Goal: Task Accomplishment & Management: Manage account settings

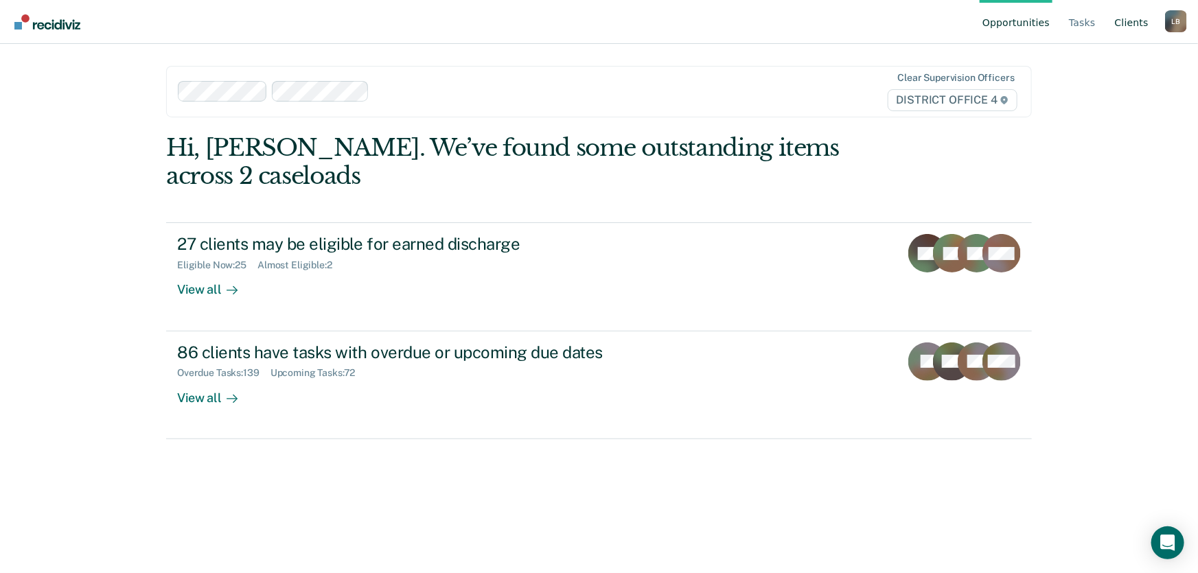
click at [1129, 24] on link "Client s" at bounding box center [1131, 22] width 39 height 44
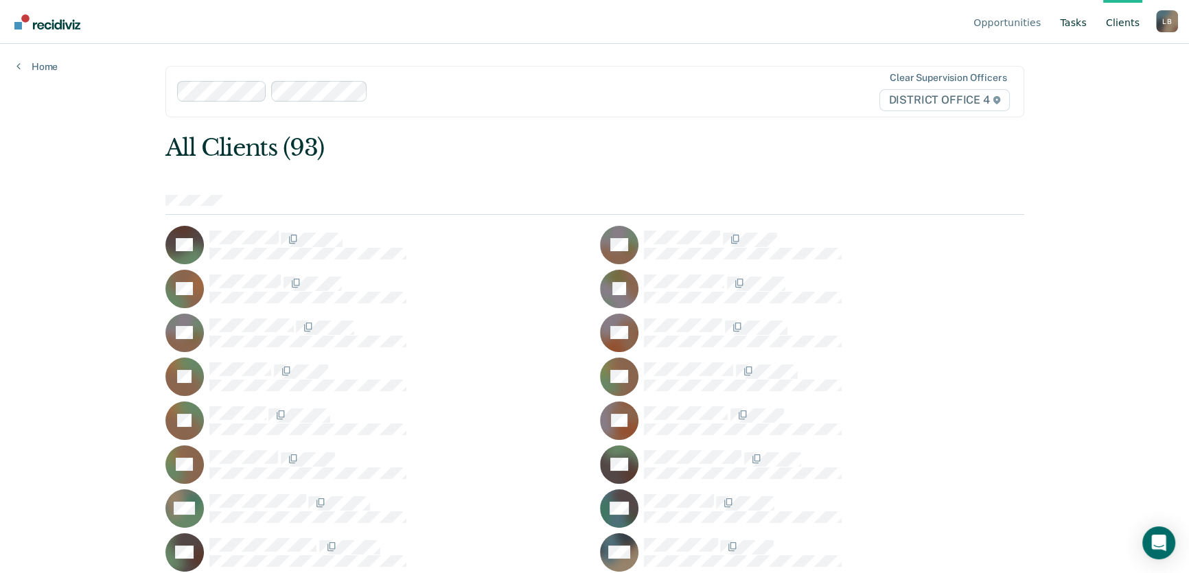
click at [1078, 23] on link "Tasks" at bounding box center [1073, 22] width 32 height 44
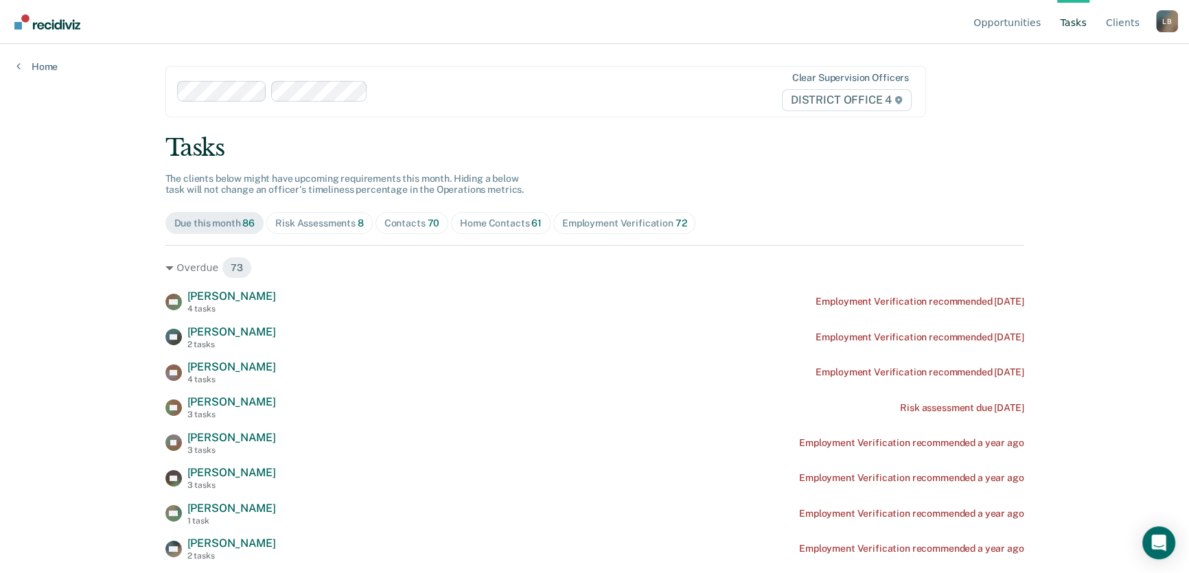
click at [323, 222] on div "Risk Assessments 8" at bounding box center [319, 224] width 89 height 12
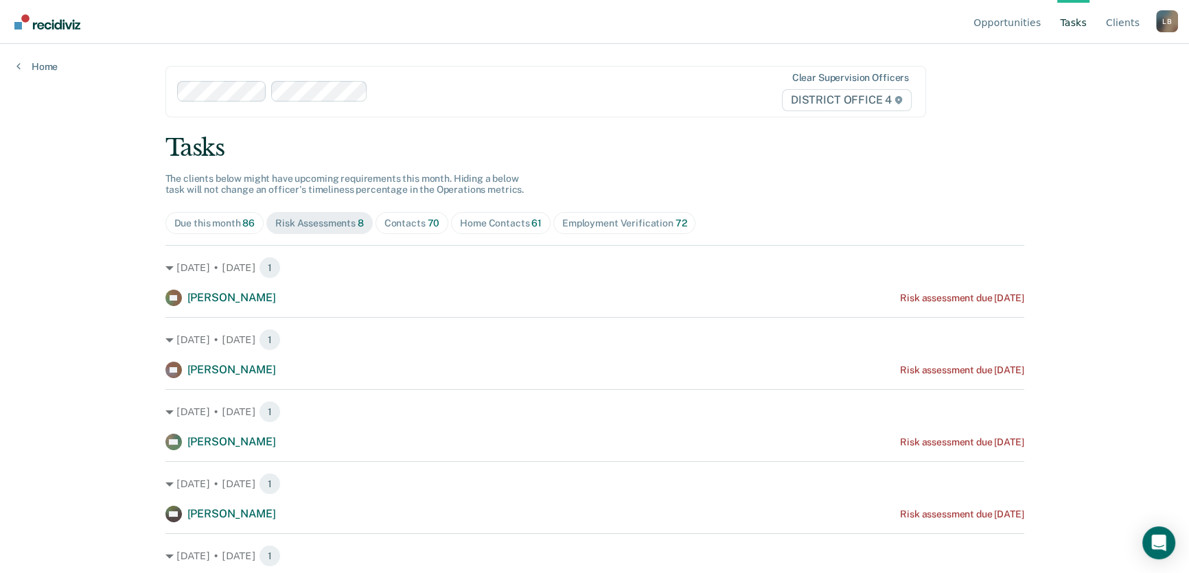
click at [485, 222] on div "Home Contacts 61" at bounding box center [501, 224] width 82 height 12
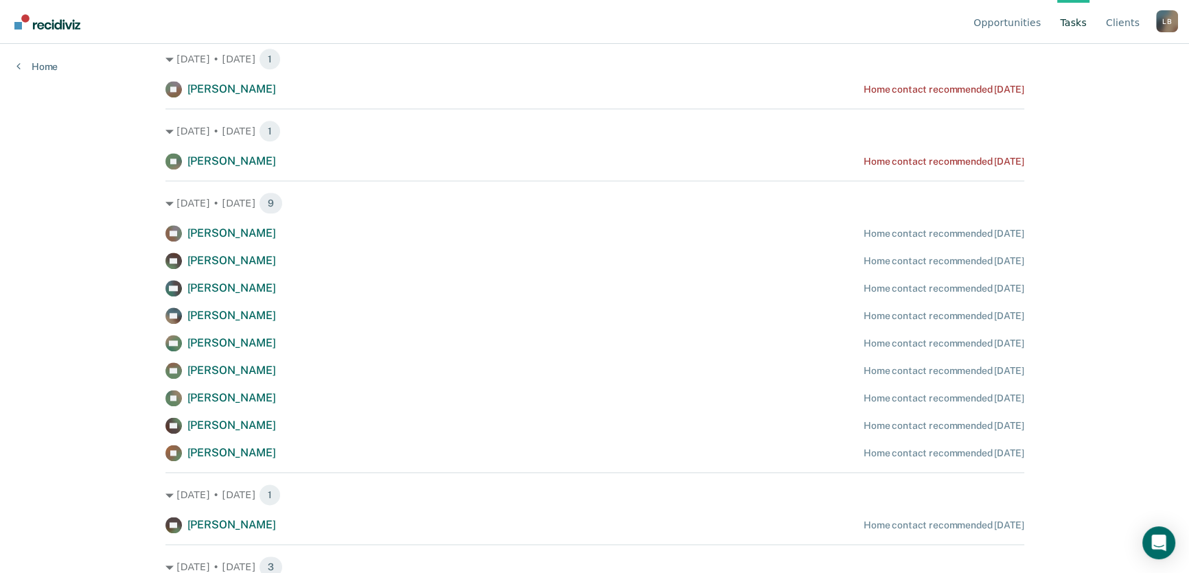
scroll to position [2066, 0]
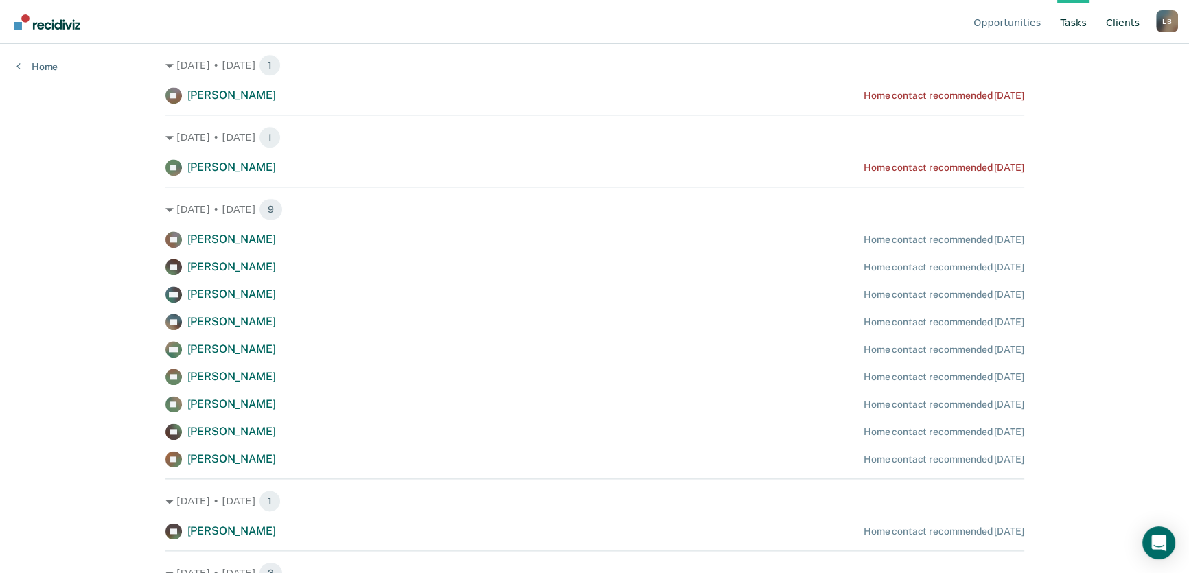
click at [1127, 23] on link "Client s" at bounding box center [1122, 22] width 39 height 44
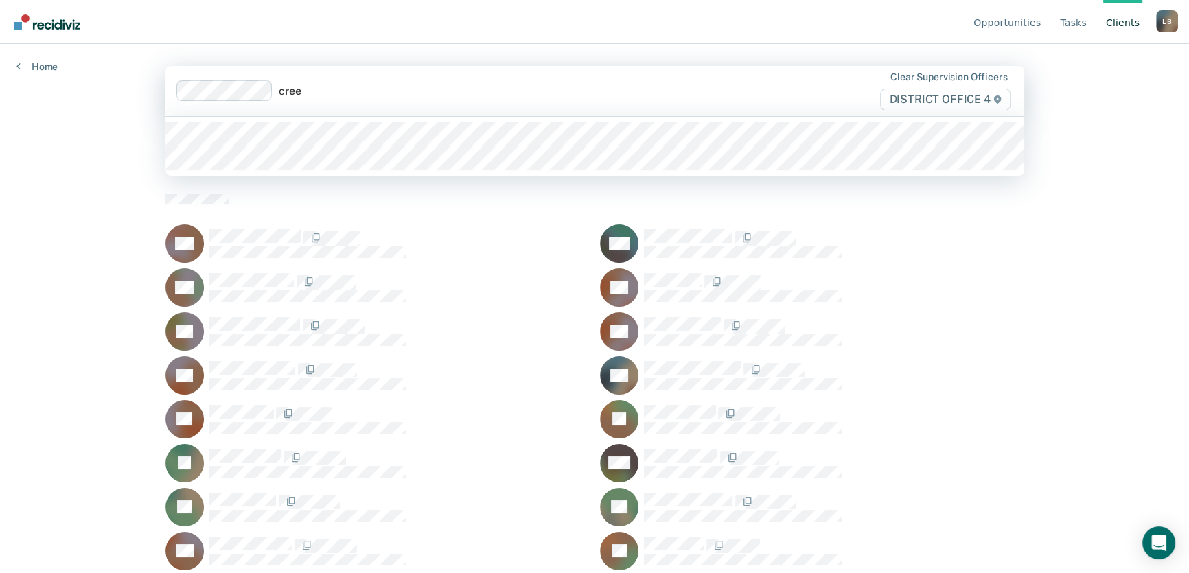
type input "creel"
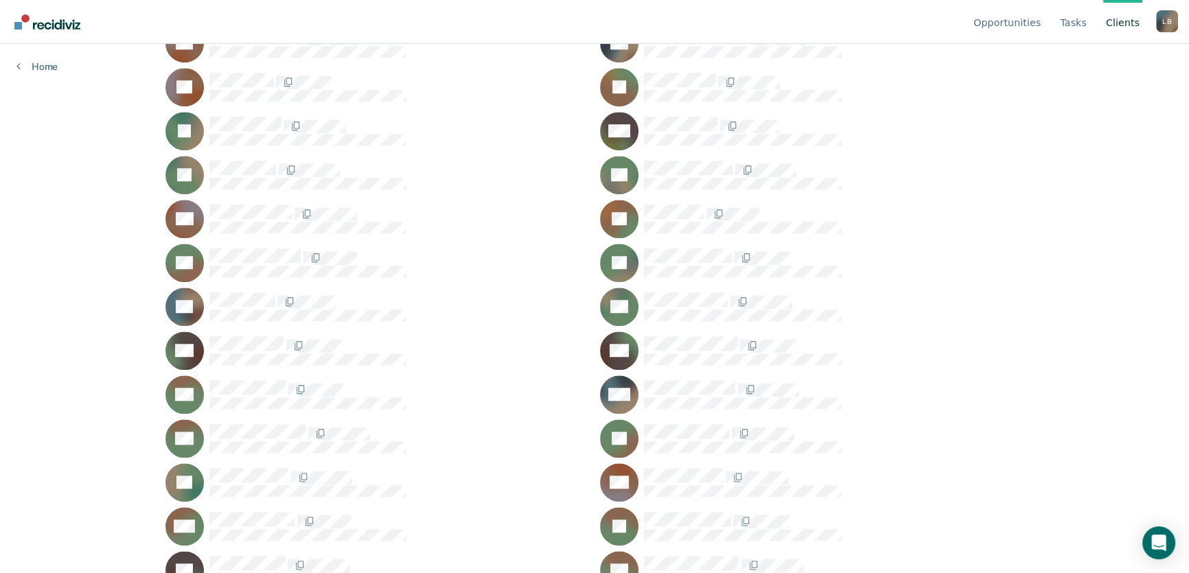
scroll to position [1497, 0]
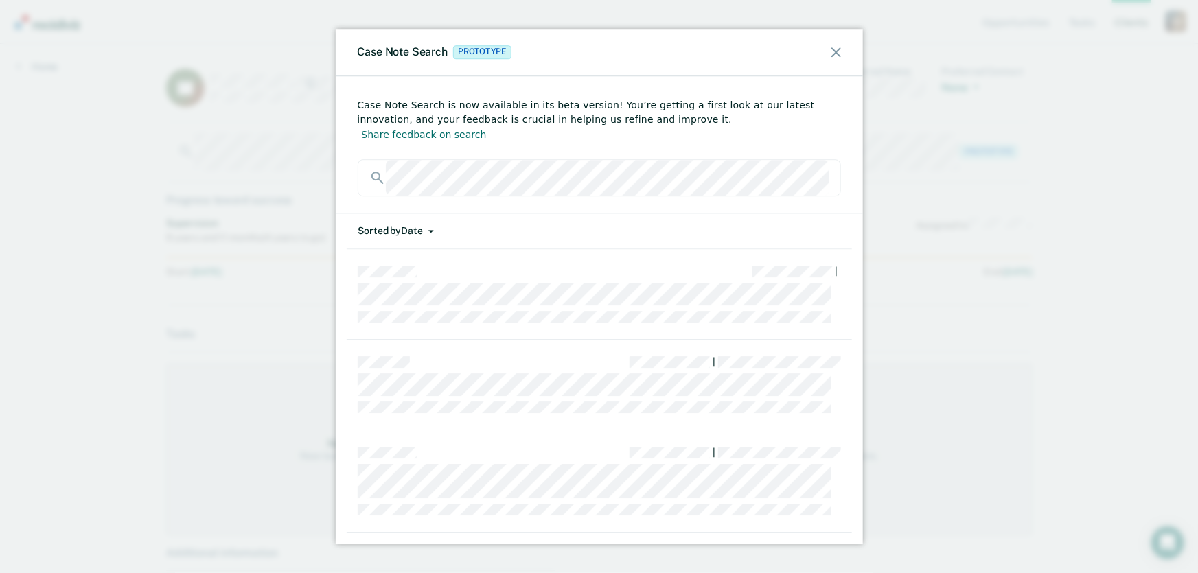
click at [833, 50] on icon at bounding box center [836, 52] width 10 height 10
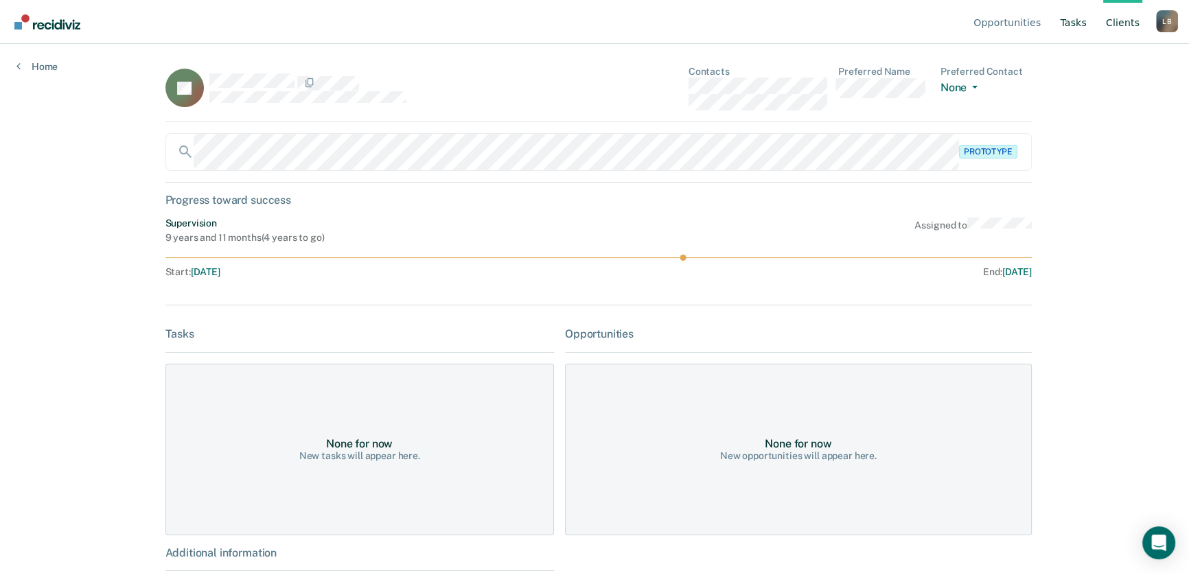
click at [1076, 22] on link "Tasks" at bounding box center [1073, 22] width 32 height 44
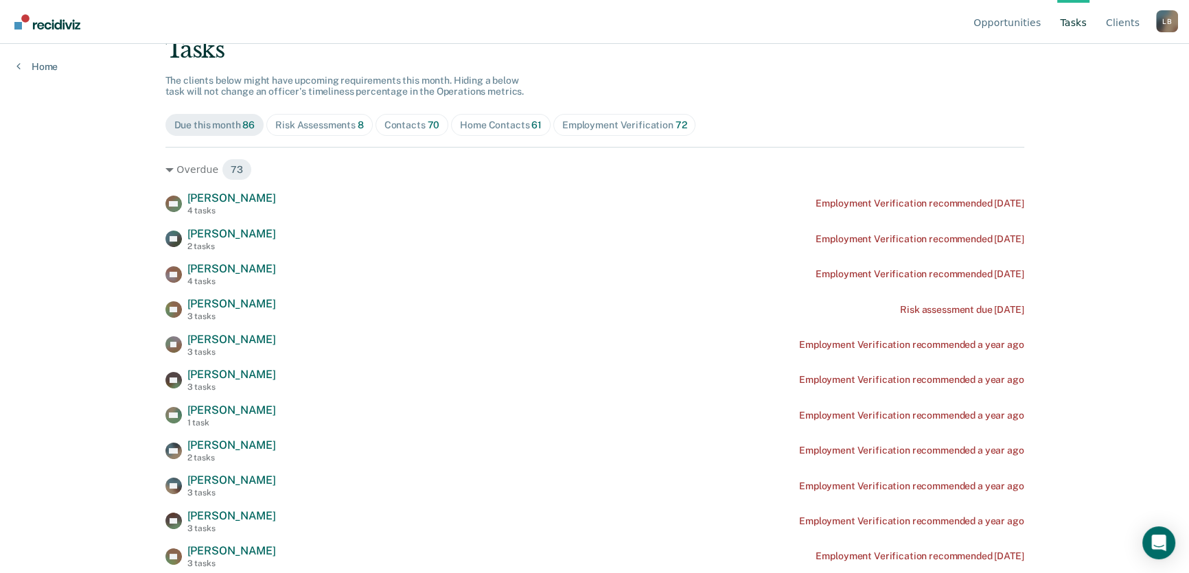
scroll to position [124, 0]
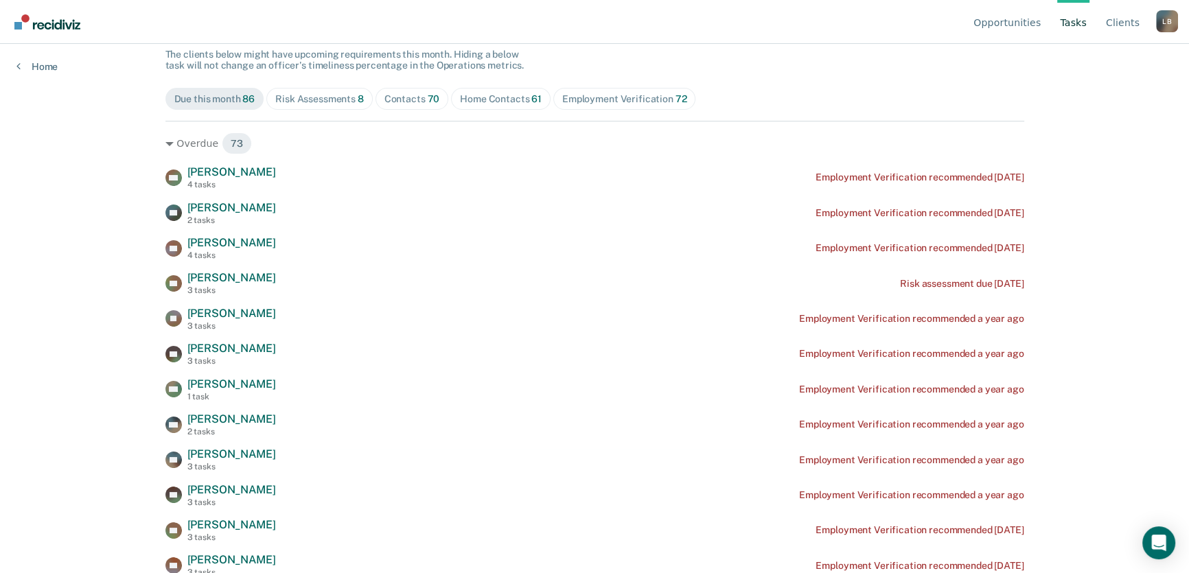
click at [473, 95] on div "Home Contacts 61" at bounding box center [501, 99] width 82 height 12
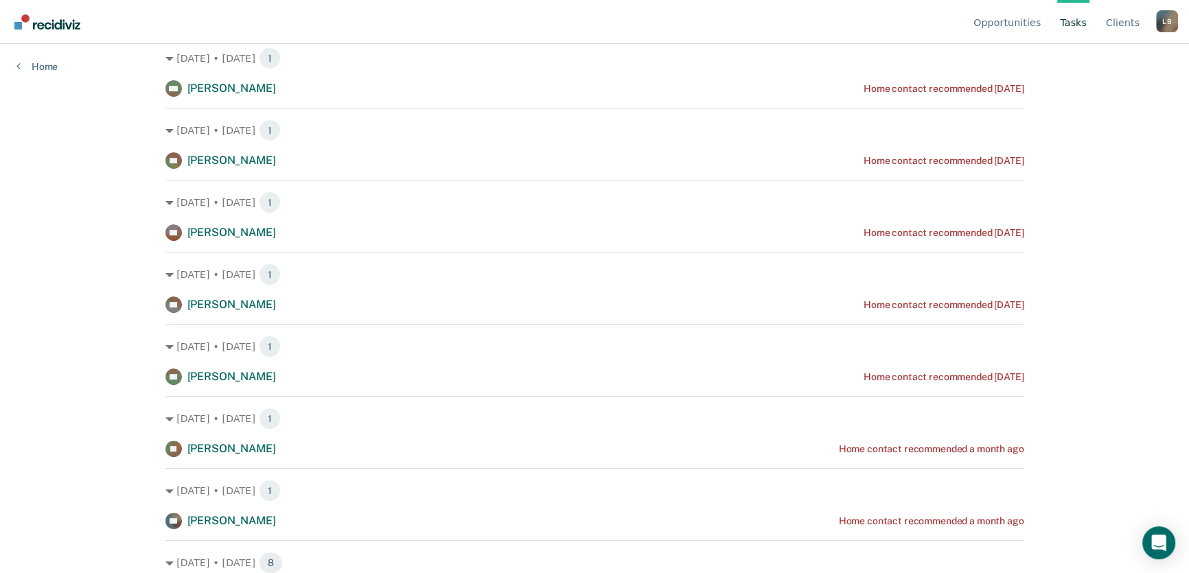
scroll to position [499, 0]
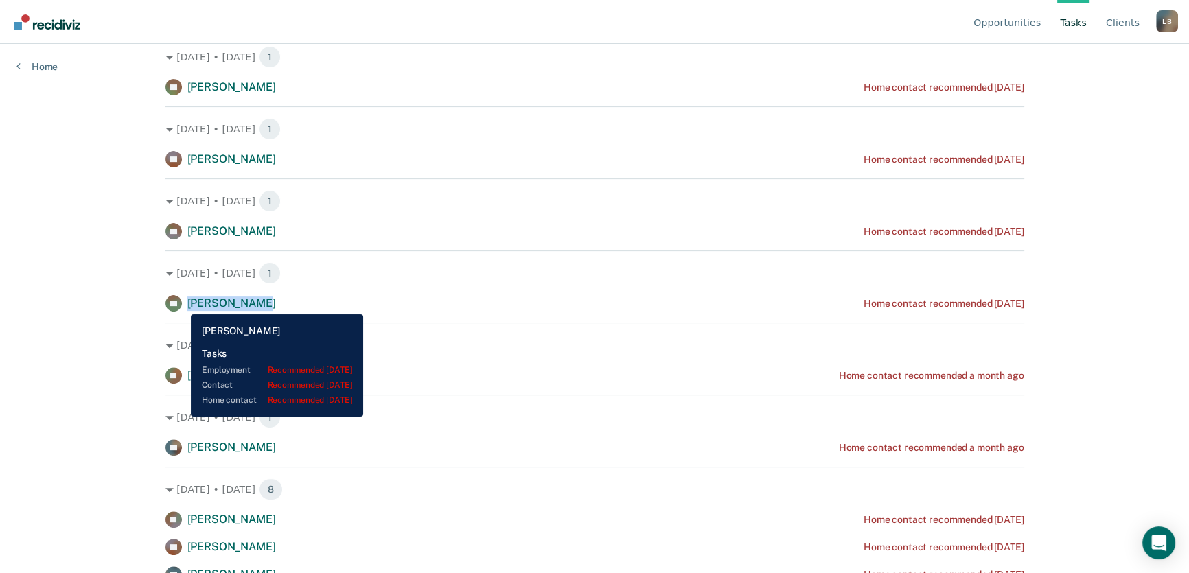
copy span "Bryon Hawley"
drag, startPoint x: 268, startPoint y: 304, endPoint x: 189, endPoint y: 303, distance: 79.6
click at [188, 303] on div "BH Bryon Hawley Home contact recommended 2 months ago" at bounding box center [594, 303] width 859 height 16
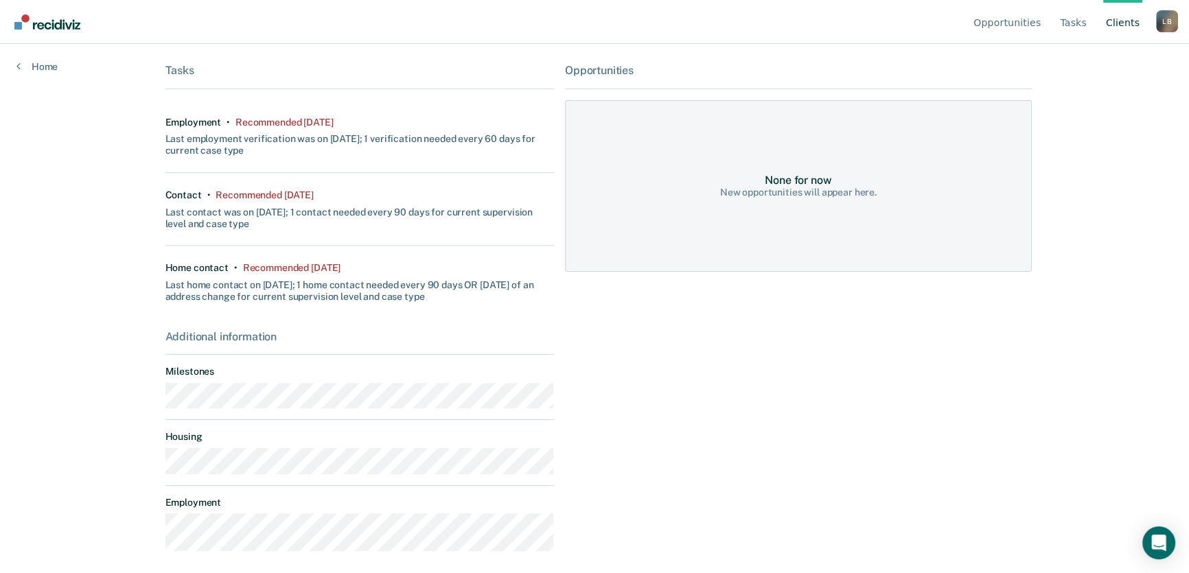
scroll to position [268, 0]
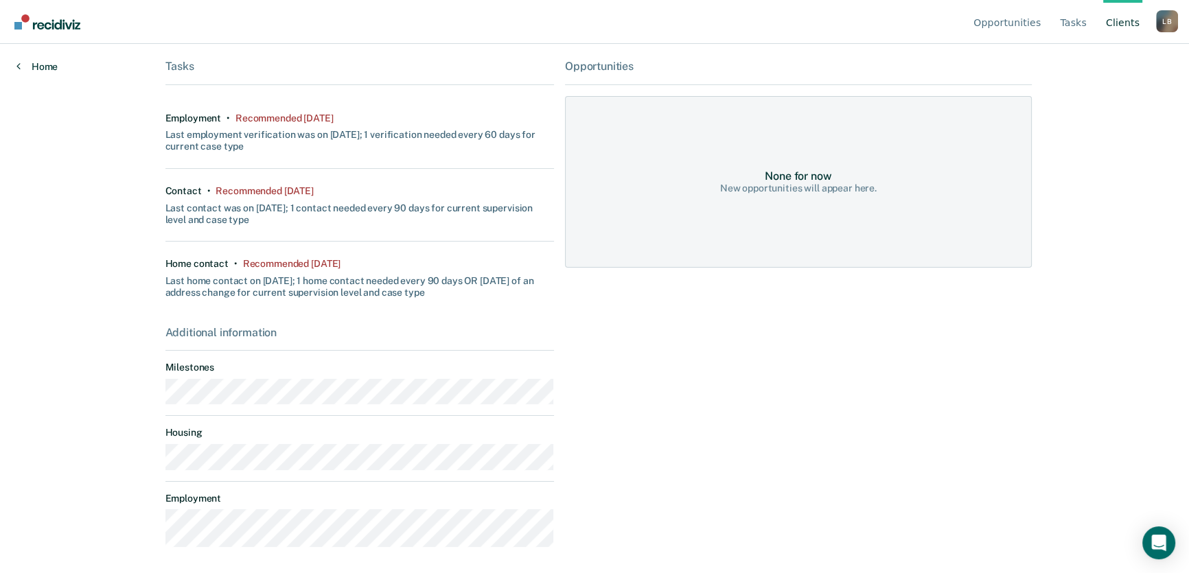
click at [16, 64] on icon at bounding box center [18, 65] width 4 height 11
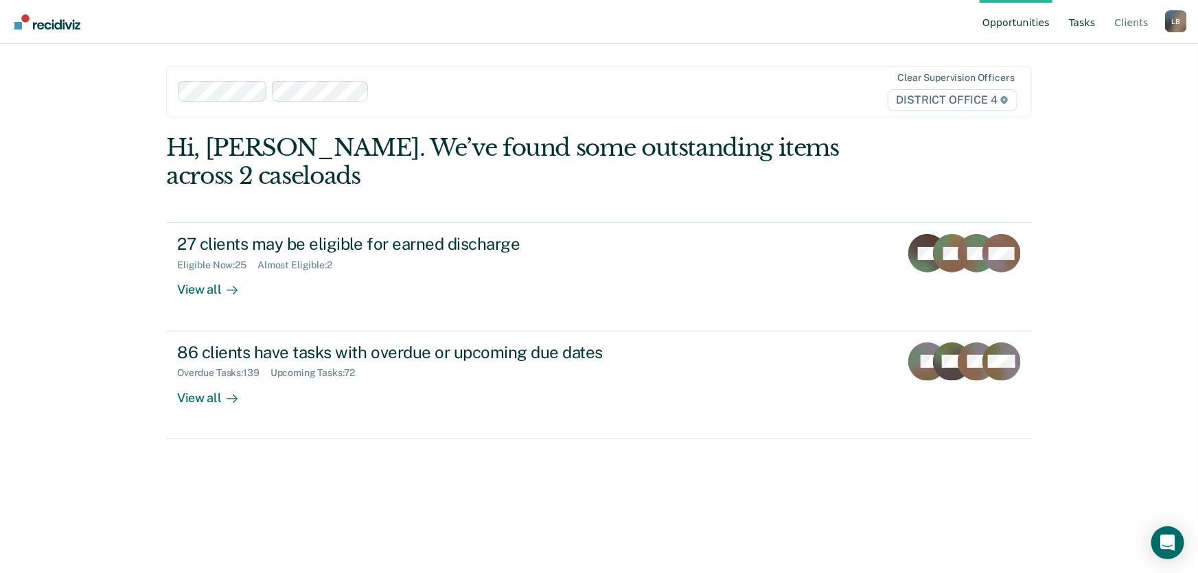
click at [1087, 25] on link "Tasks" at bounding box center [1082, 22] width 32 height 44
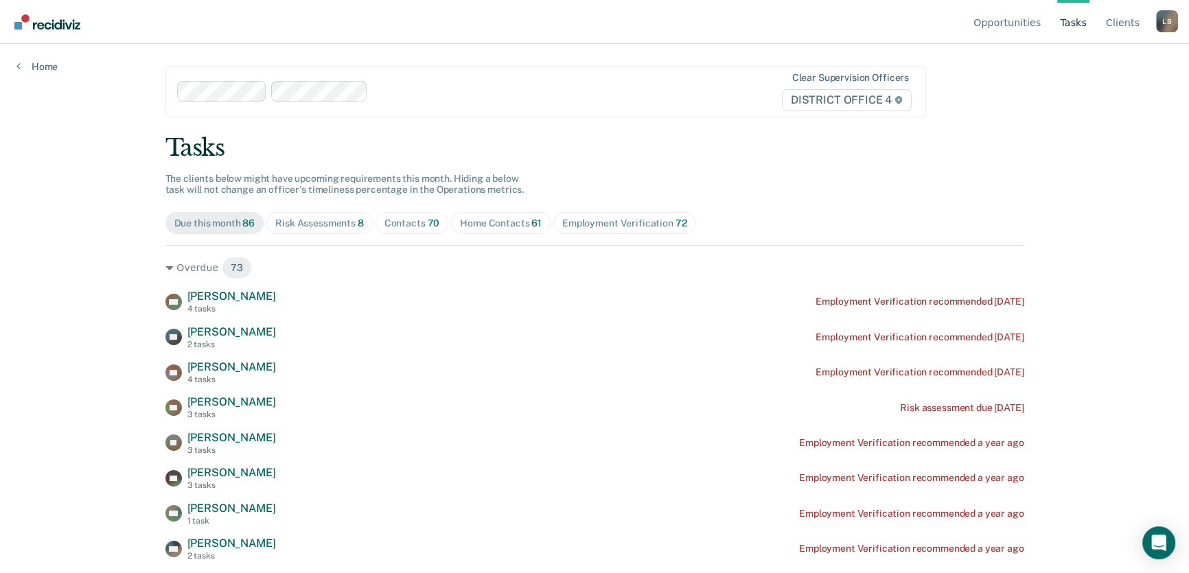
click at [505, 220] on div "Home Contacts 61" at bounding box center [501, 224] width 82 height 12
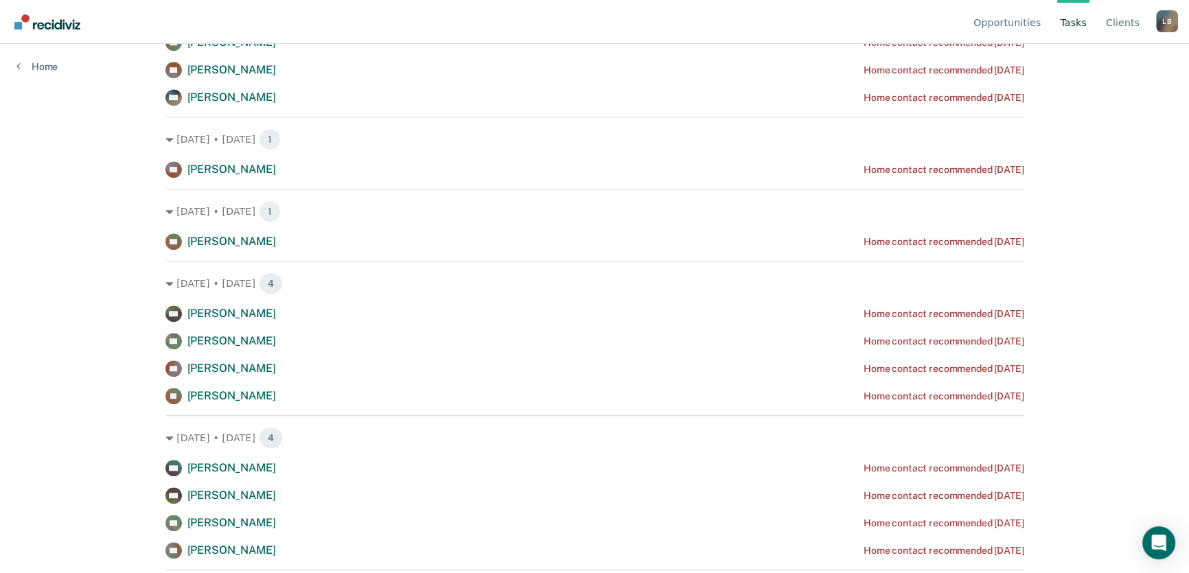
scroll to position [1123, 0]
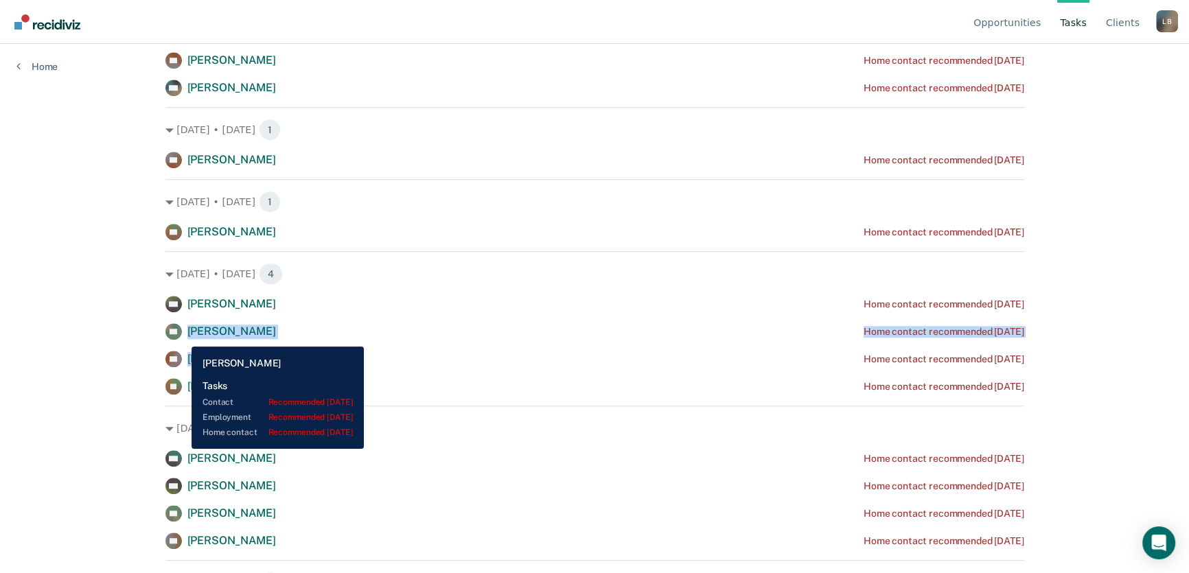
drag, startPoint x: 259, startPoint y: 359, endPoint x: 185, endPoint y: 336, distance: 77.7
click at [182, 336] on div "MR Micah Rojas Home contact recommended 22 days ago EG Eugene Gifford Home cont…" at bounding box center [594, 345] width 859 height 99
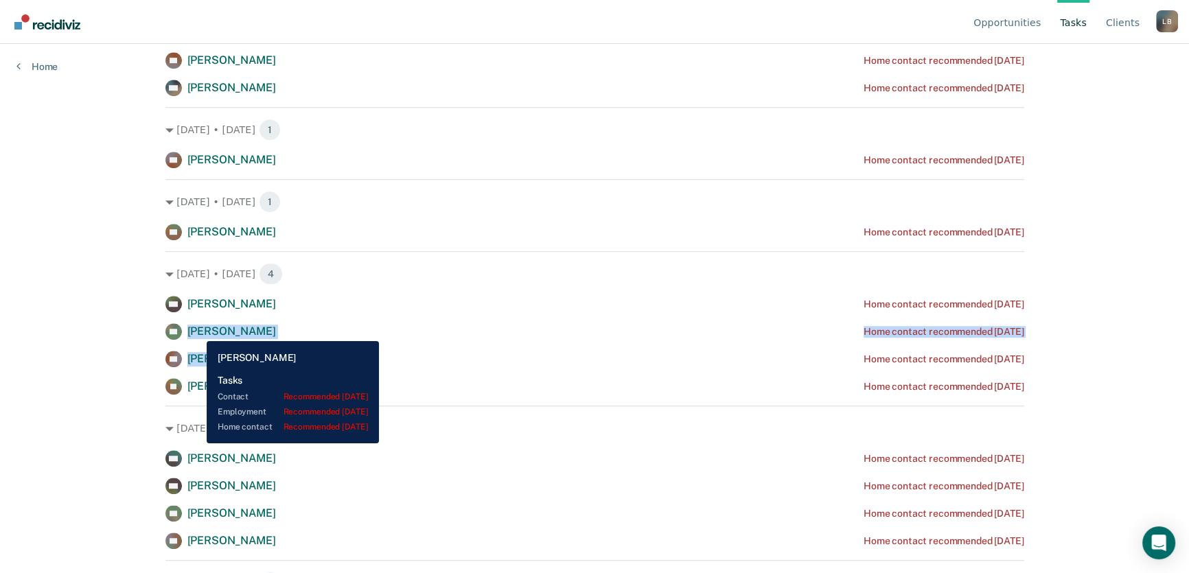
copy div "Eugene Gifford Home contact recommended 22 days ago CB Cole Bertrand"
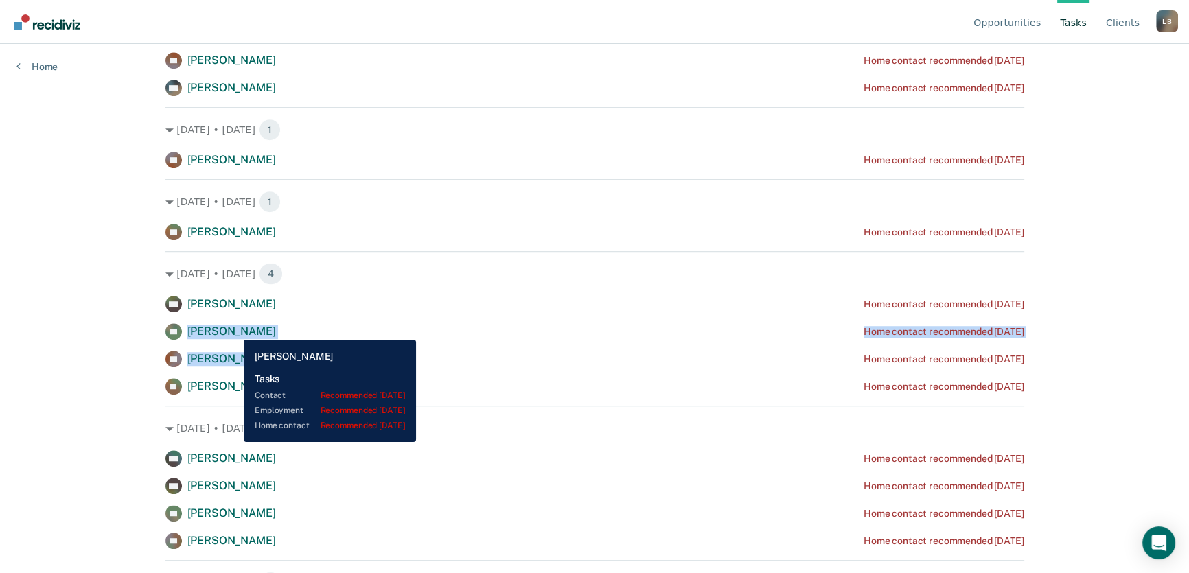
click at [233, 330] on span "Eugene Gifford" at bounding box center [231, 331] width 89 height 13
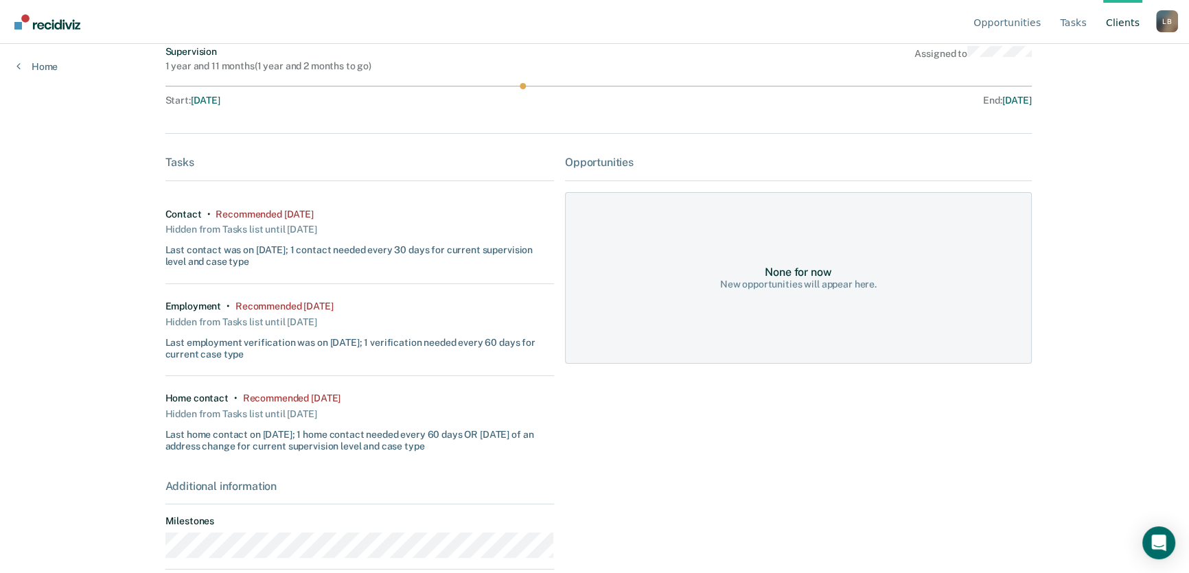
scroll to position [314, 0]
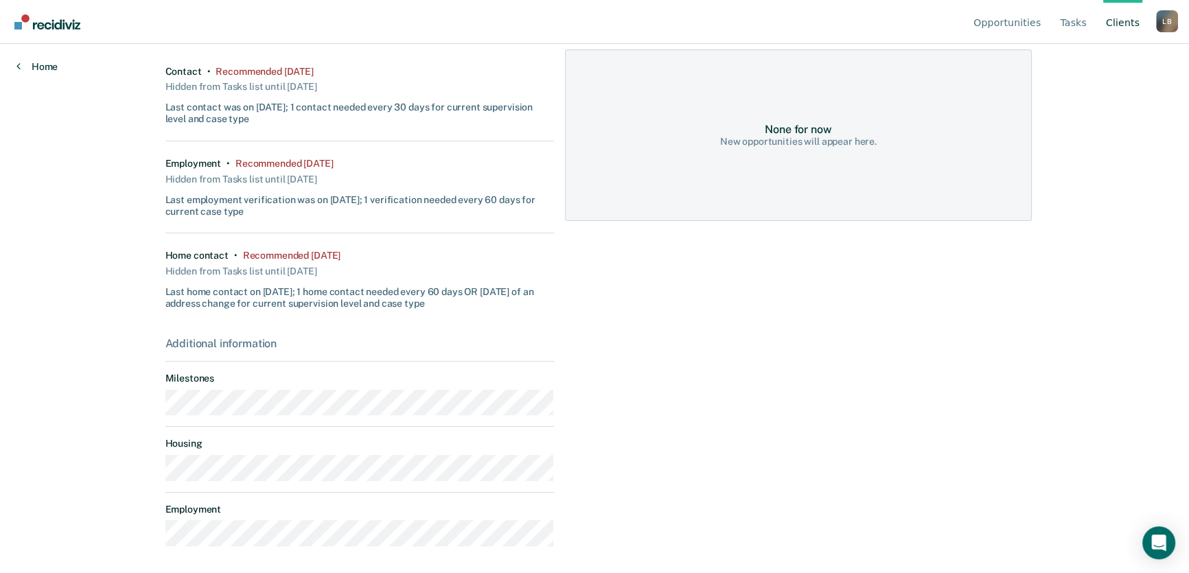
click at [18, 65] on icon at bounding box center [18, 65] width 4 height 11
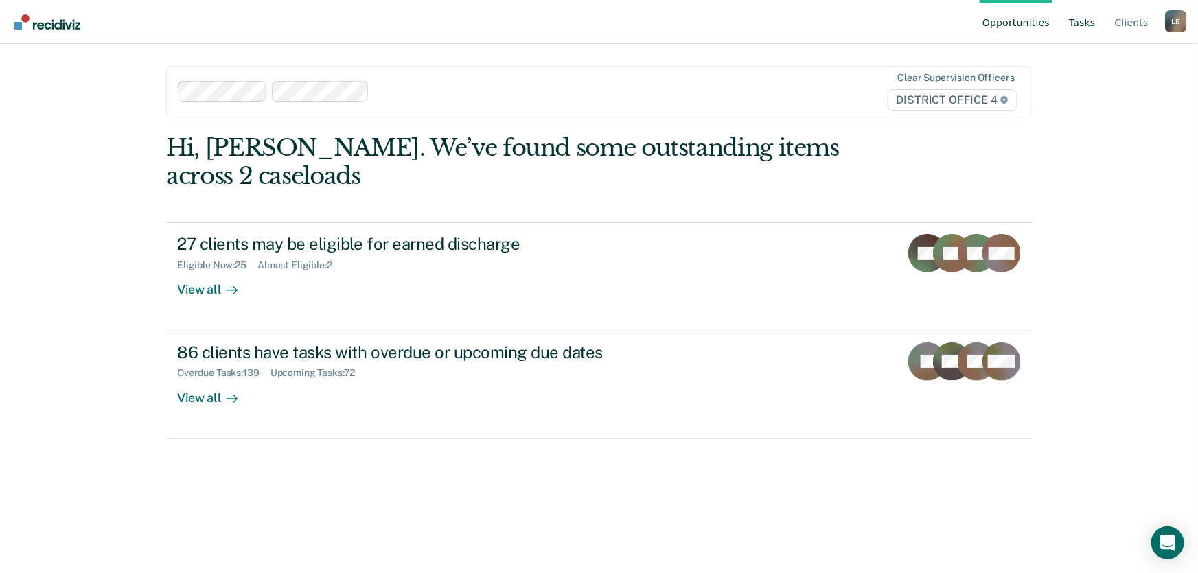
click at [1089, 24] on link "Tasks" at bounding box center [1082, 22] width 32 height 44
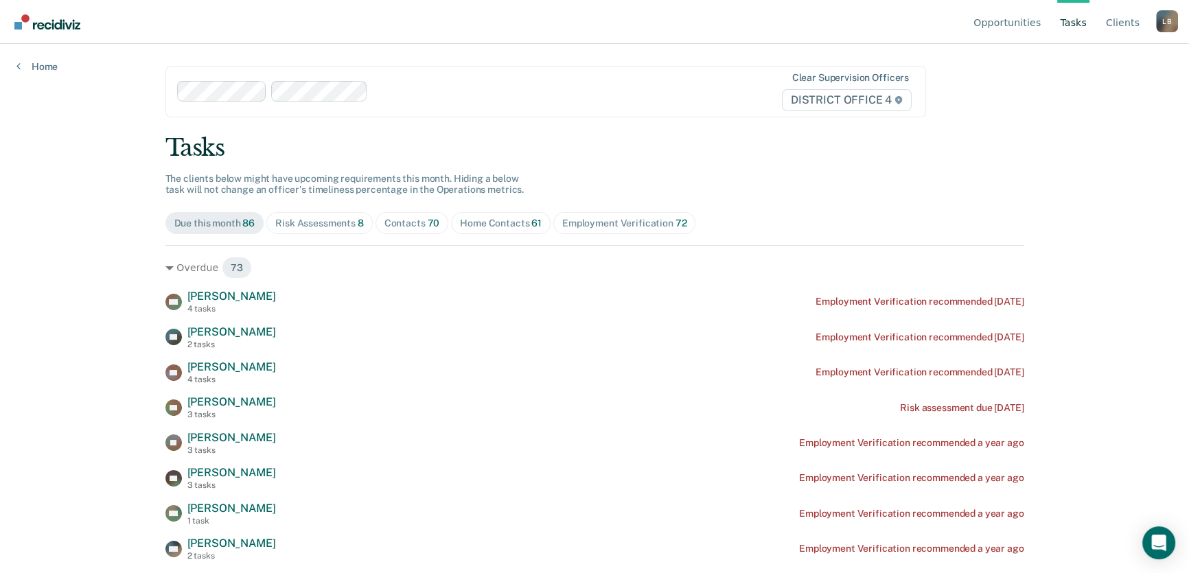
click at [499, 222] on div "Home Contacts 61" at bounding box center [501, 224] width 82 height 12
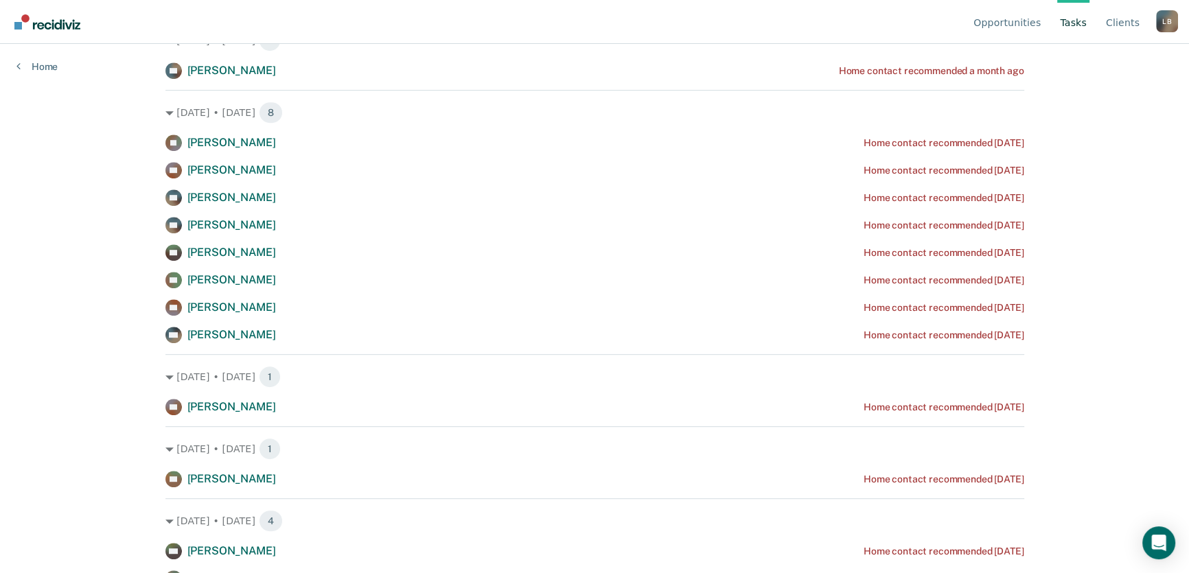
scroll to position [998, 0]
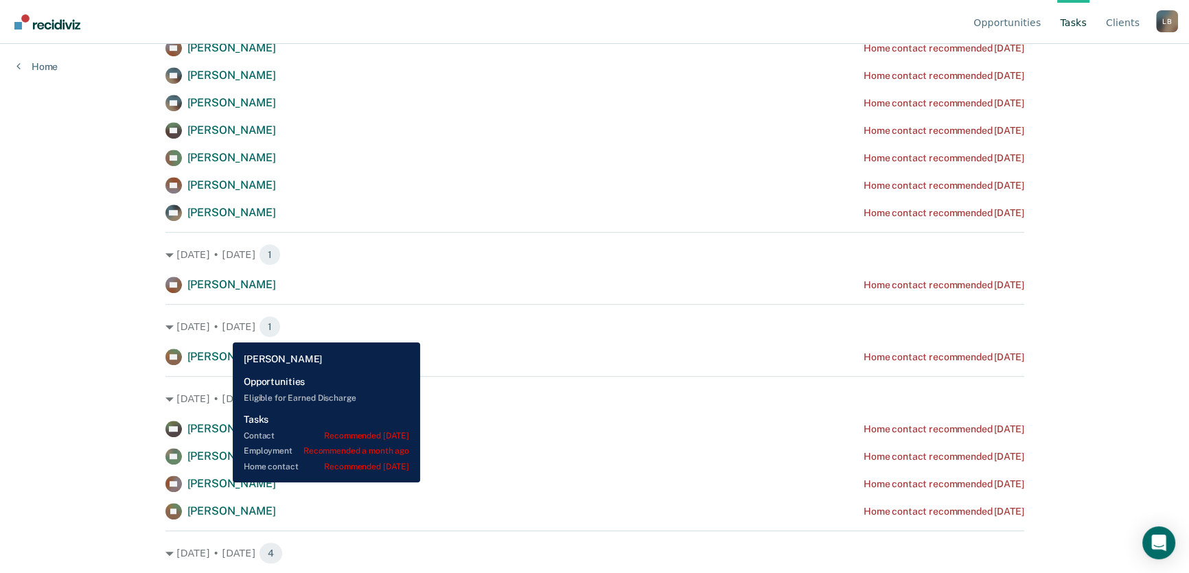
click at [222, 483] on span "Cole Bertrand" at bounding box center [231, 483] width 89 height 13
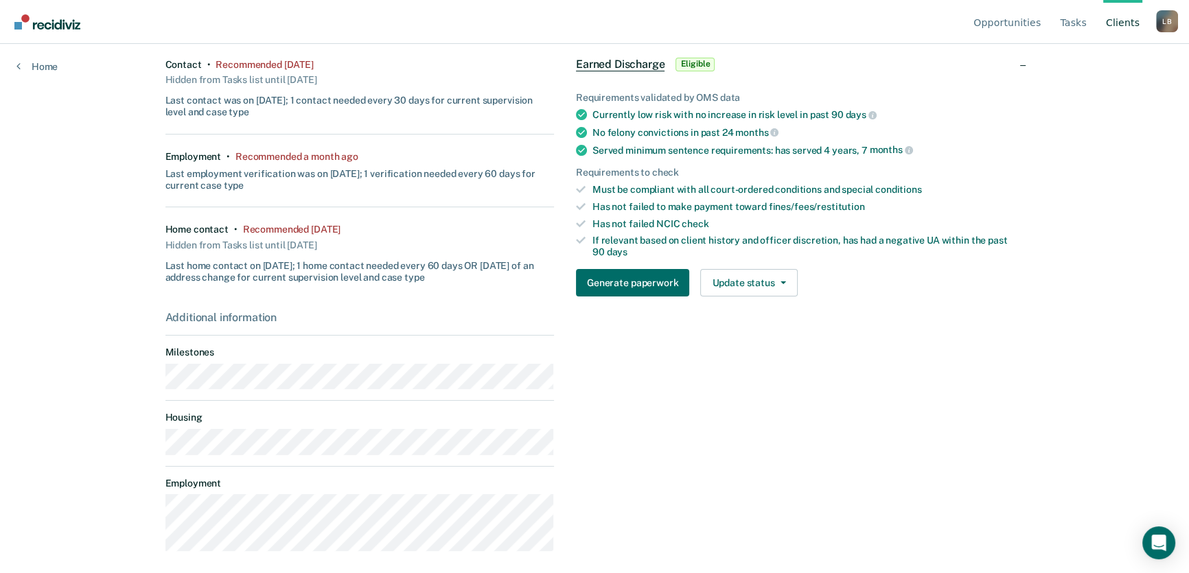
scroll to position [326, 0]
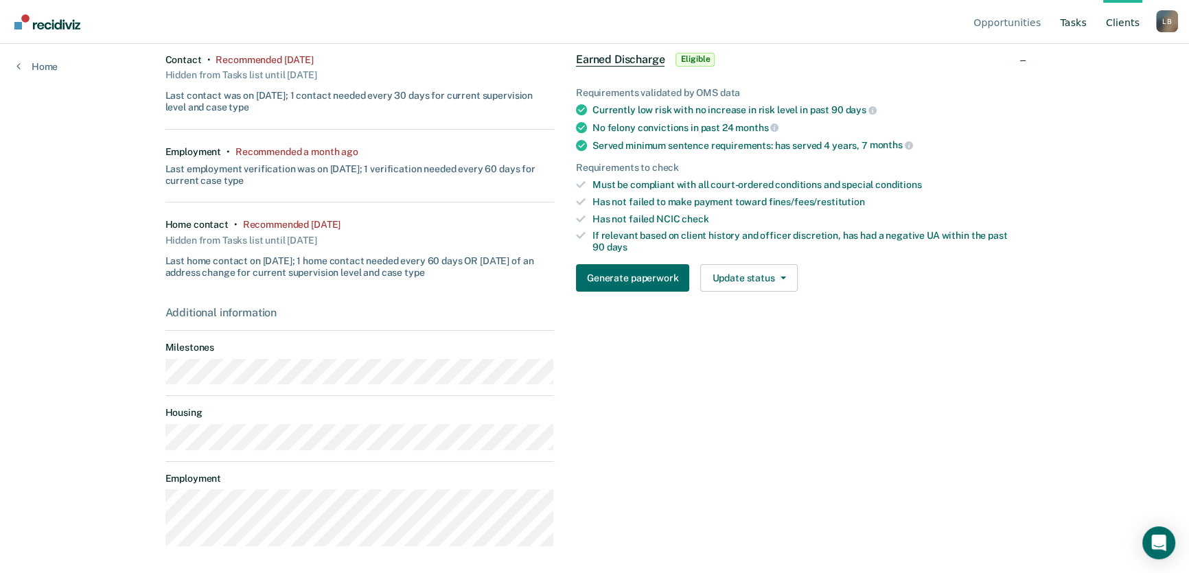
click at [1081, 21] on link "Tasks" at bounding box center [1073, 22] width 32 height 44
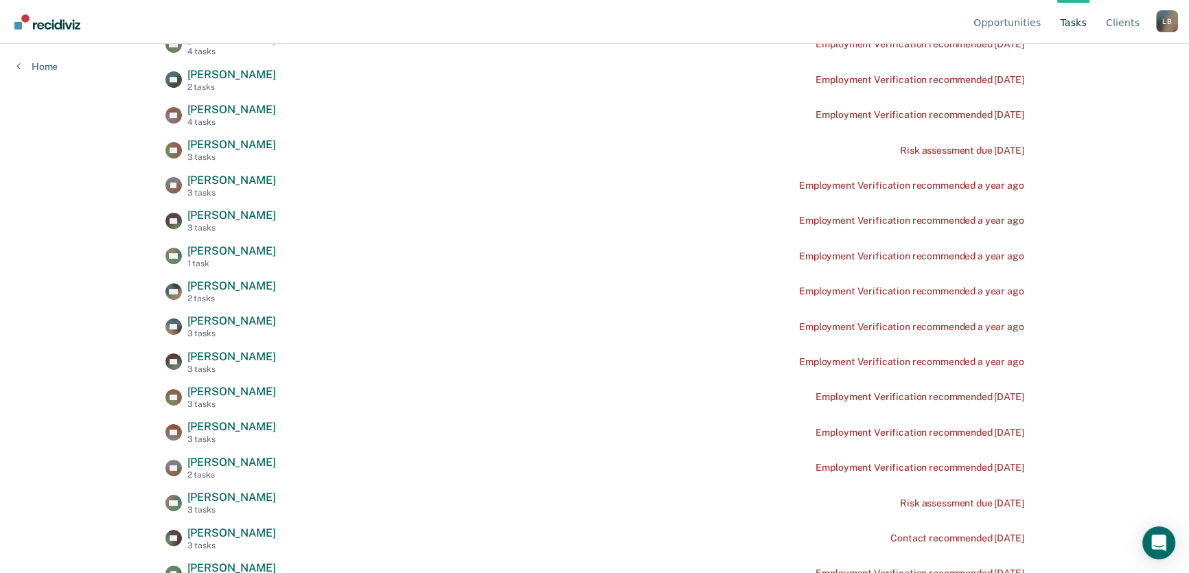
scroll to position [124, 0]
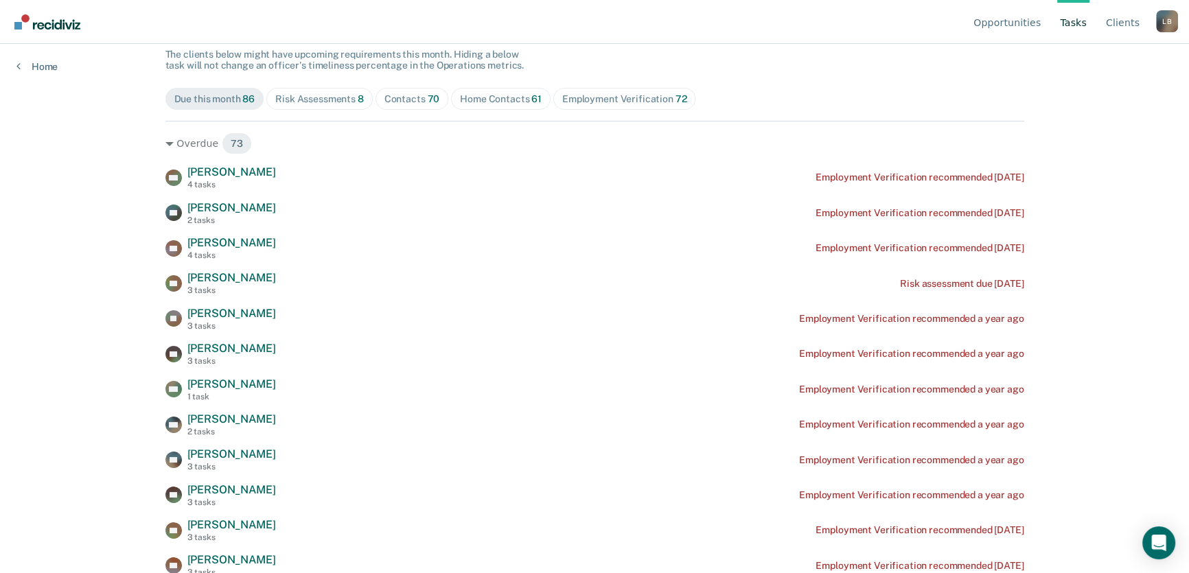
click at [484, 99] on div "Home Contacts 61" at bounding box center [501, 99] width 82 height 12
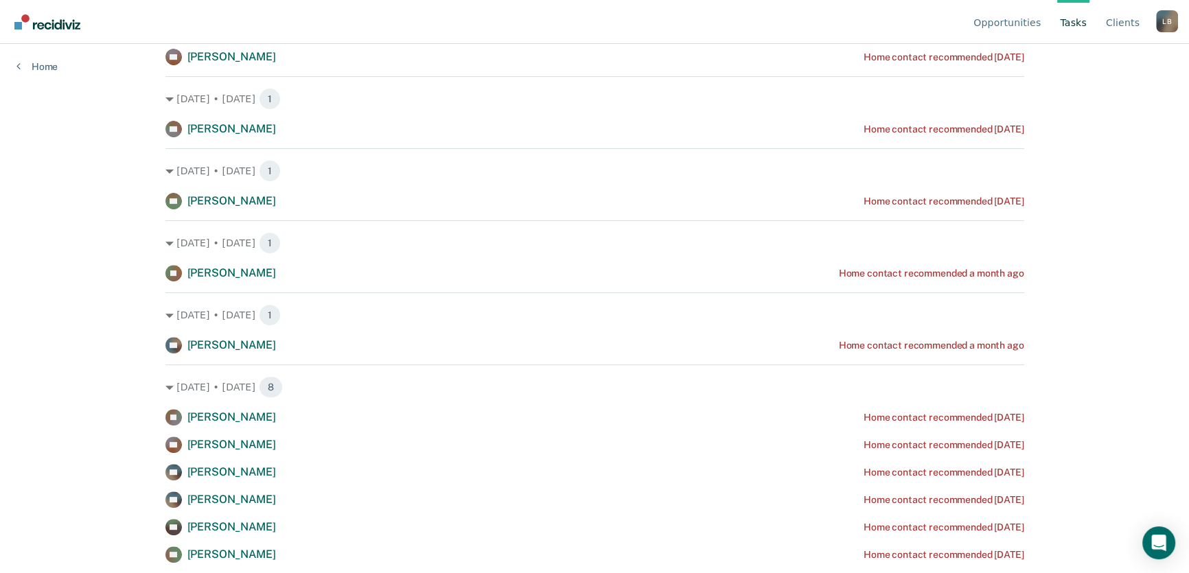
scroll to position [687, 0]
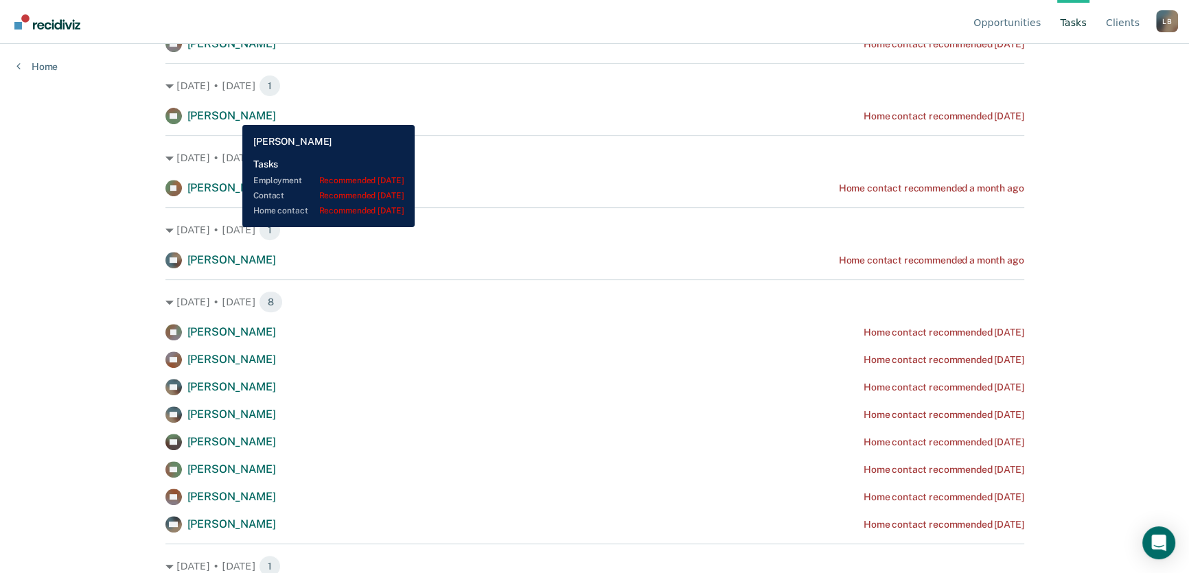
click at [232, 115] on span "Bryon Hawley" at bounding box center [231, 115] width 89 height 13
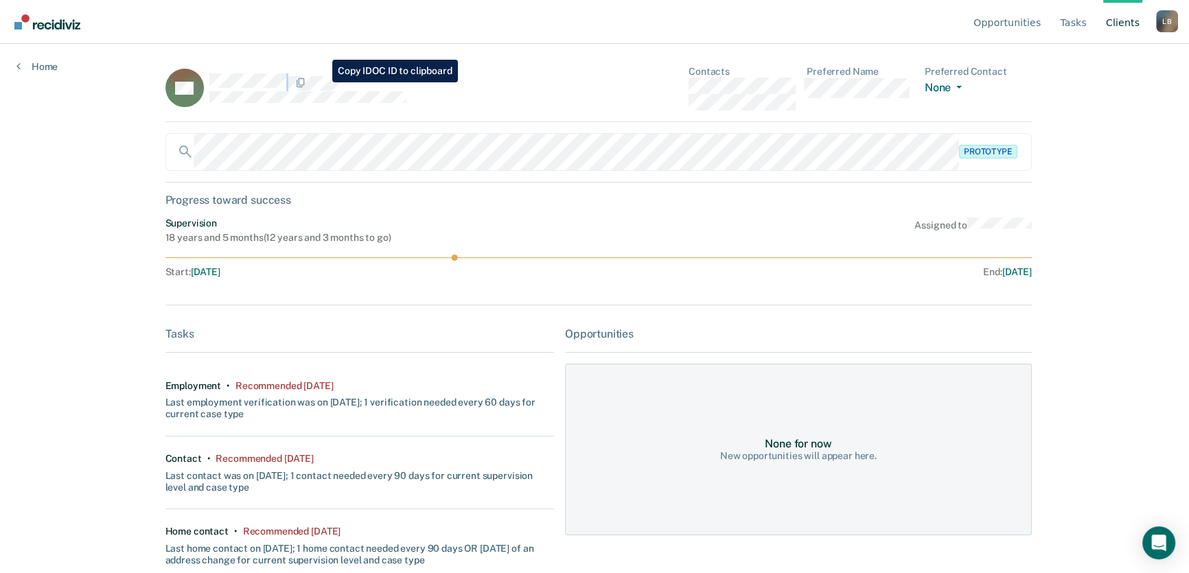
click at [322, 82] on div at bounding box center [381, 81] width 345 height 17
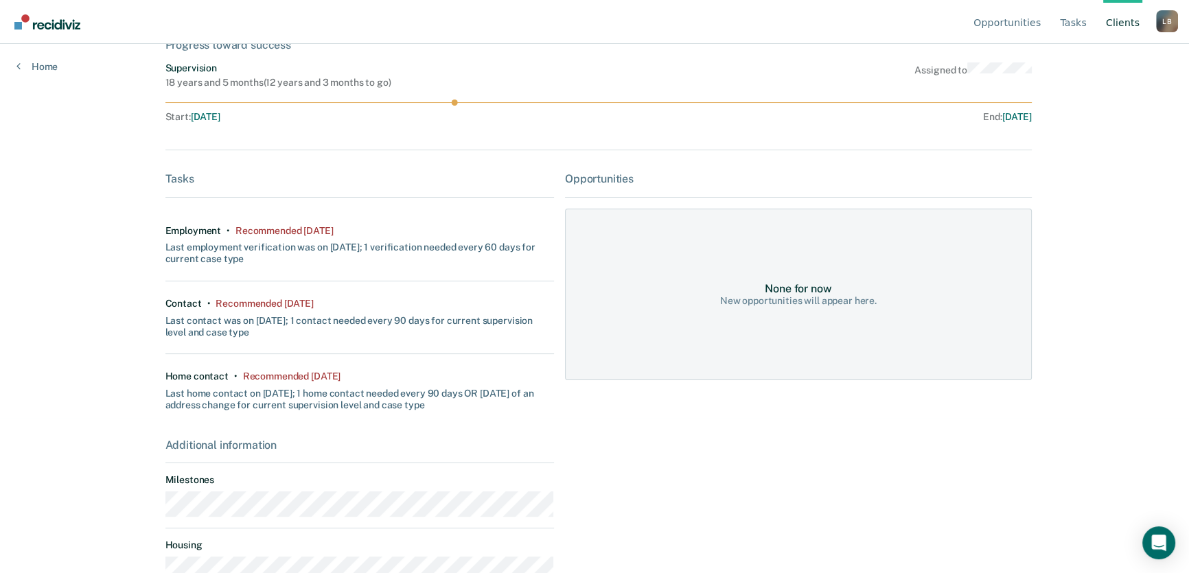
scroll to position [268, 0]
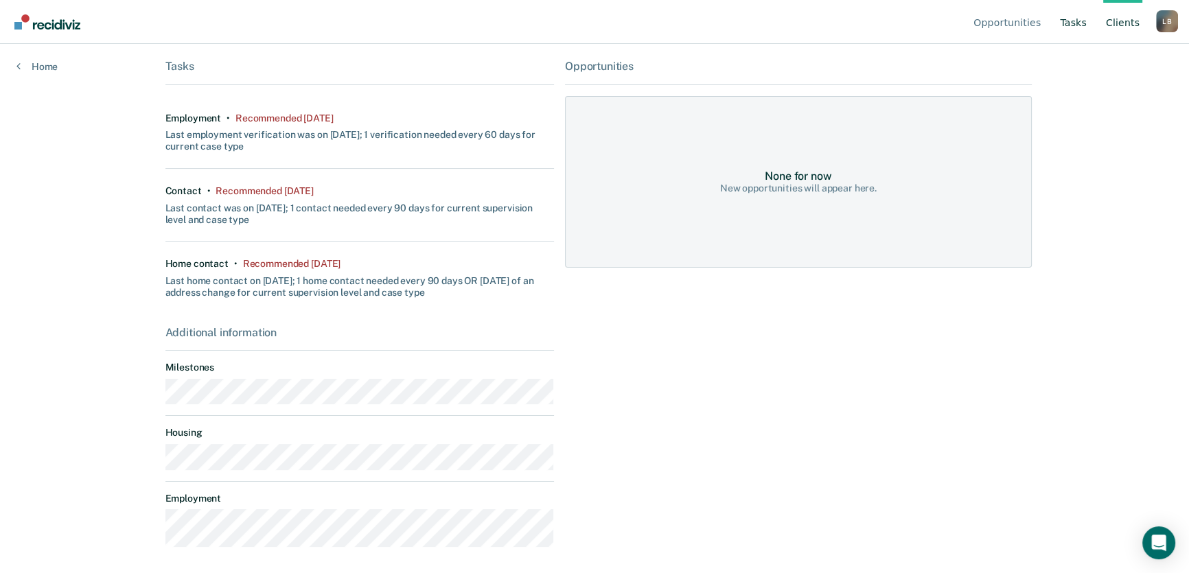
click at [1075, 19] on link "Tasks" at bounding box center [1073, 22] width 32 height 44
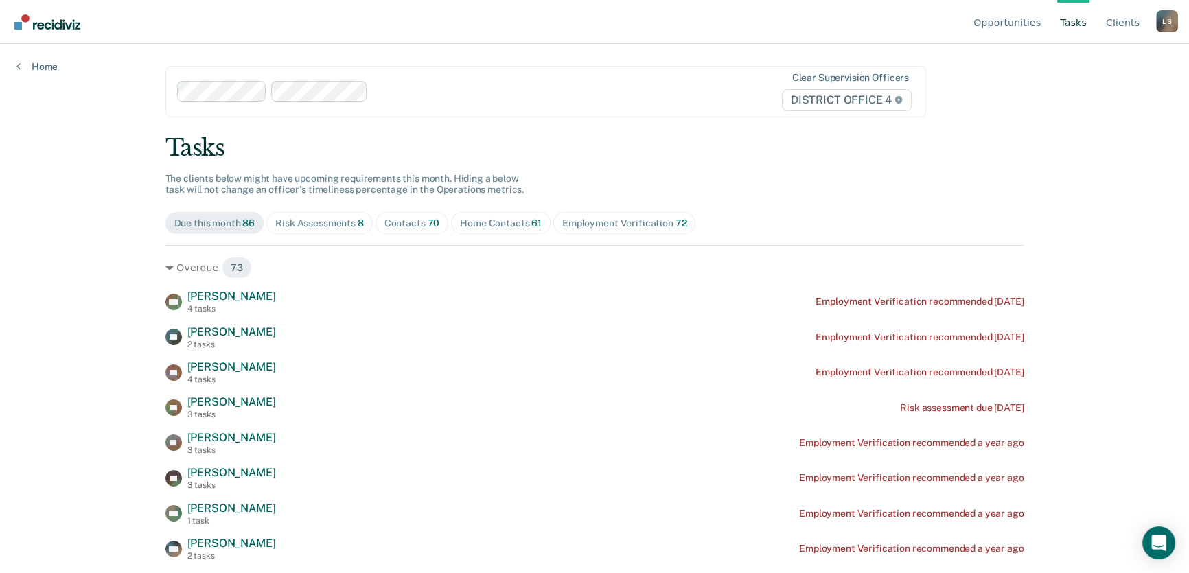
click at [473, 225] on div "Home Contacts 61" at bounding box center [501, 224] width 82 height 12
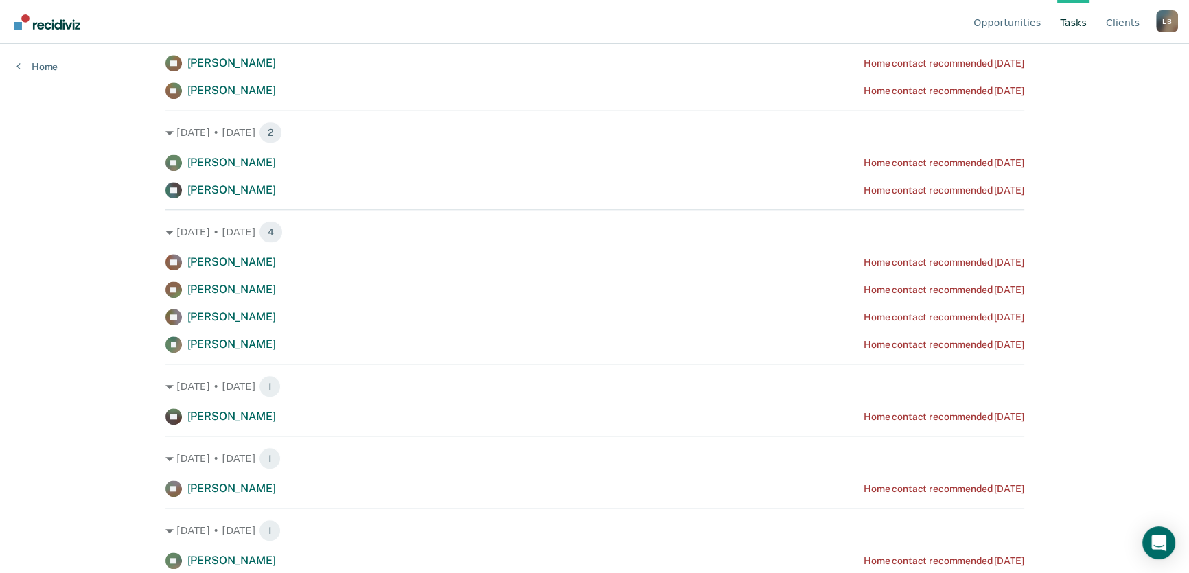
scroll to position [1692, 0]
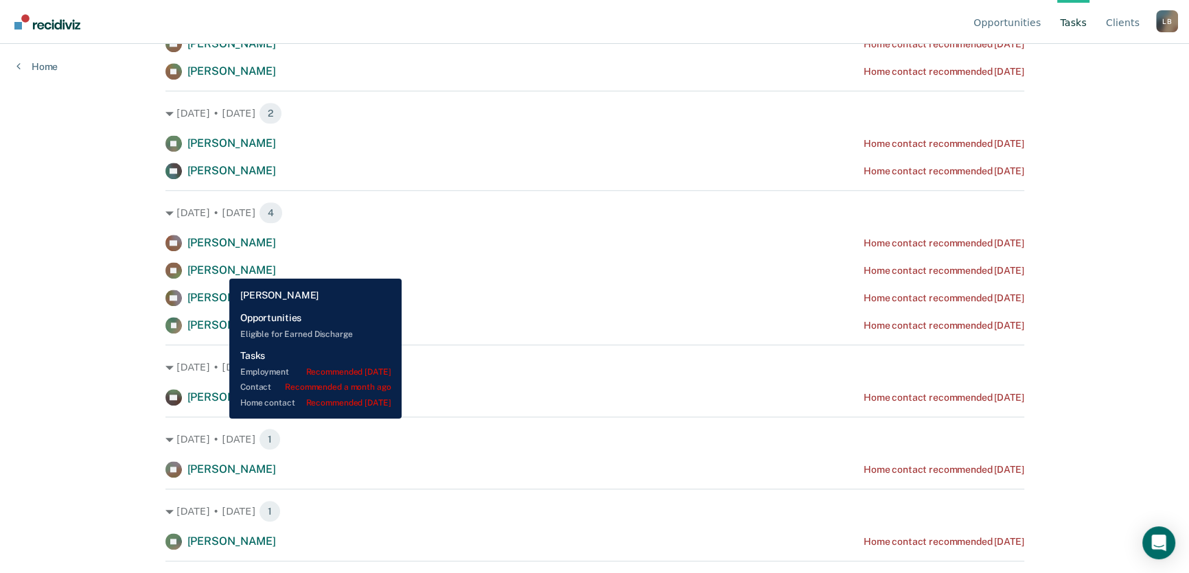
click at [219, 268] on span "John Simper" at bounding box center [231, 270] width 89 height 13
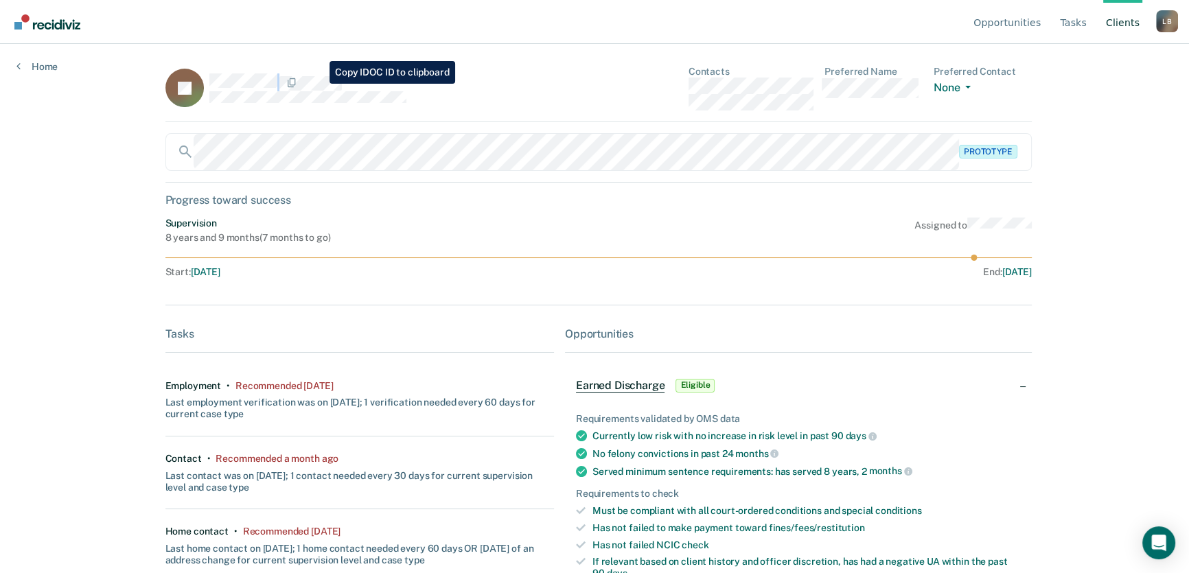
click at [319, 84] on div "JS" at bounding box center [359, 88] width 389 height 45
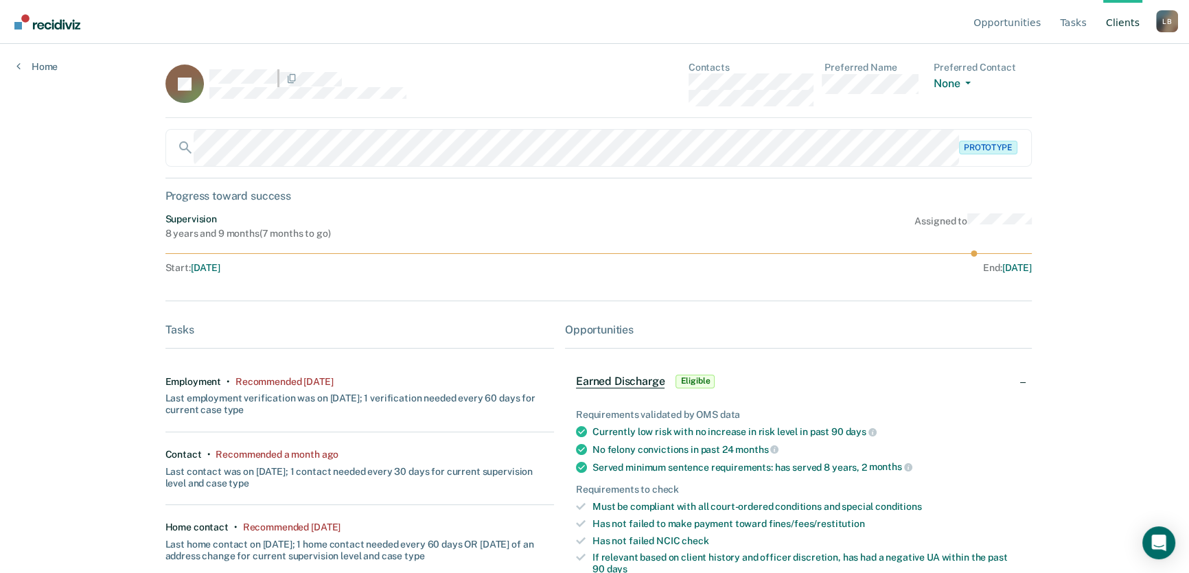
scroll to position [254, 0]
